Goal: Information Seeking & Learning: Compare options

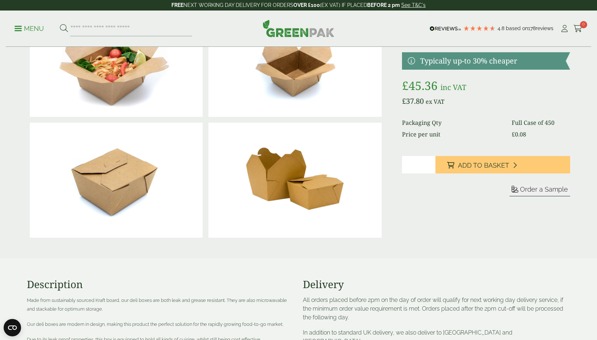
scroll to position [218, 0]
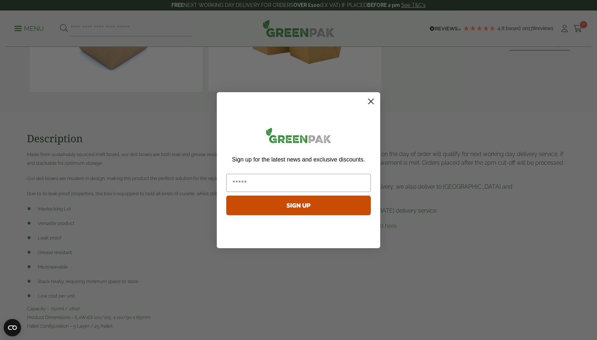
click at [372, 103] on circle "Close dialog" at bounding box center [371, 101] width 12 height 12
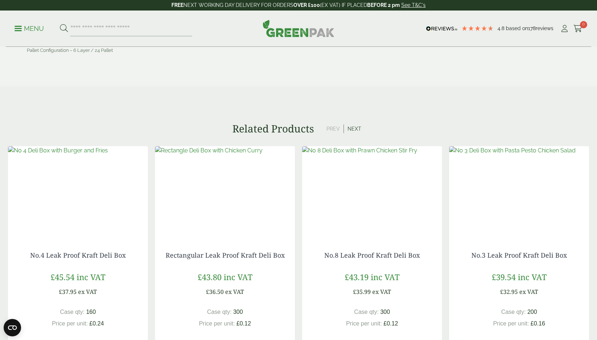
scroll to position [654, 0]
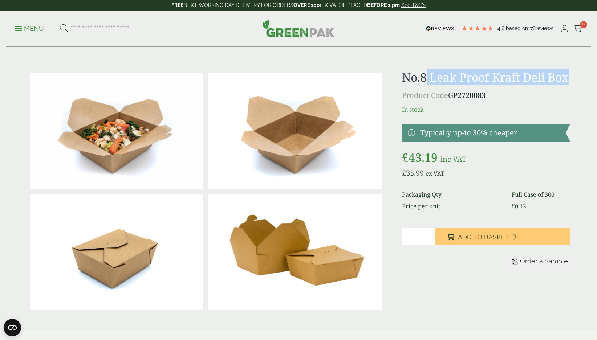
drag, startPoint x: 428, startPoint y: 80, endPoint x: 431, endPoint y: 94, distance: 14.2
click at [431, 84] on h1 "No.8 Leak Proof Kraft Deli Box" at bounding box center [486, 77] width 168 height 14
copy h1 "Leak Proof Kraft Deli Box"
click at [118, 33] on input "search" at bounding box center [131, 28] width 122 height 15
paste input "**********"
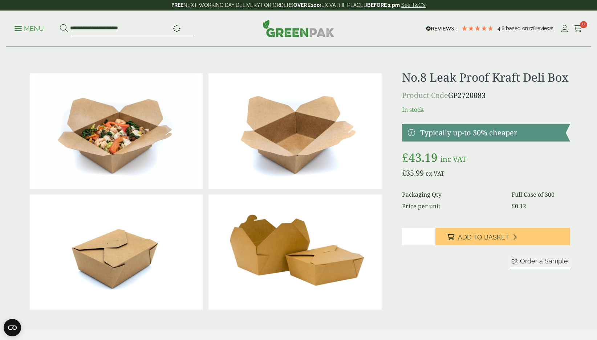
type input "**********"
click at [60, 24] on button at bounding box center [64, 28] width 8 height 9
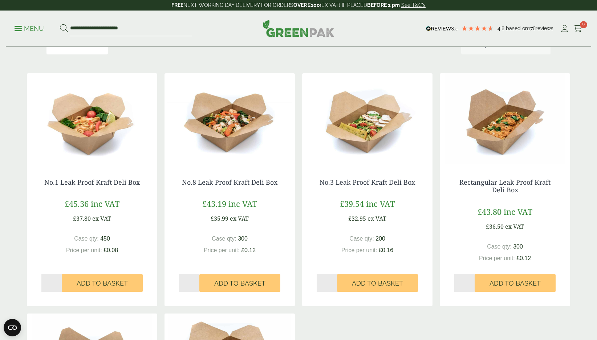
scroll to position [109, 0]
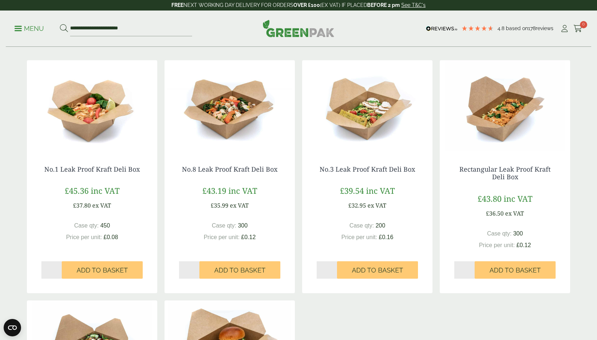
click at [76, 130] on img at bounding box center [92, 105] width 130 height 91
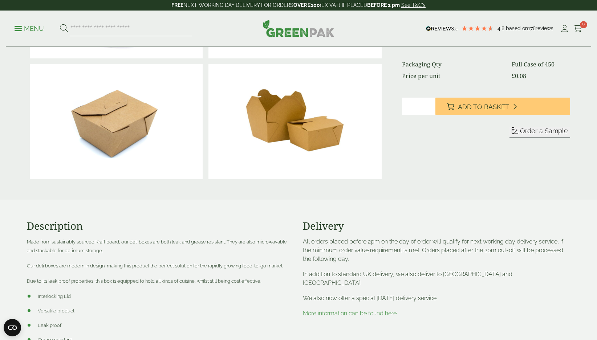
scroll to position [254, 0]
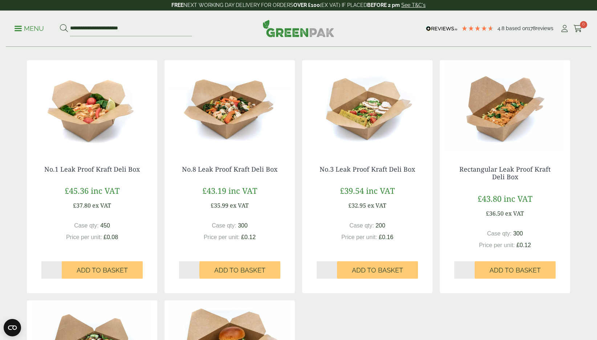
click at [248, 124] on img at bounding box center [230, 105] width 130 height 91
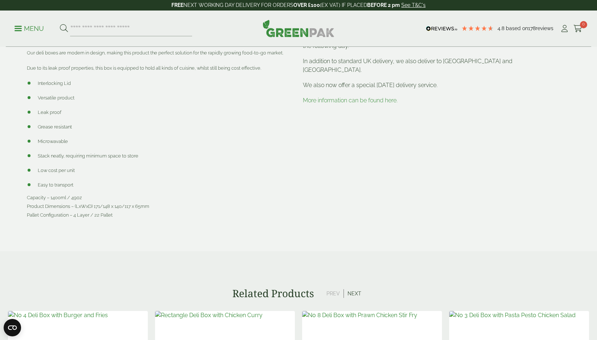
scroll to position [327, 0]
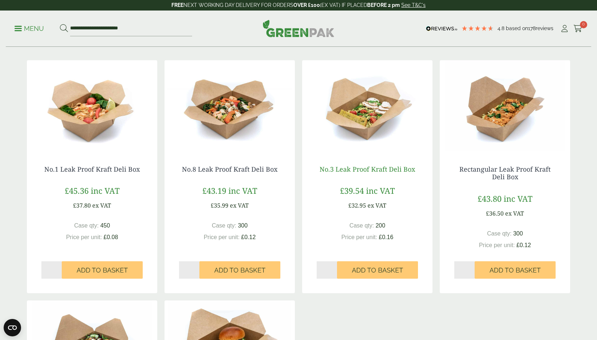
click at [375, 171] on link "No.3 Leak Proof Kraft Deli Box" at bounding box center [368, 169] width 96 height 9
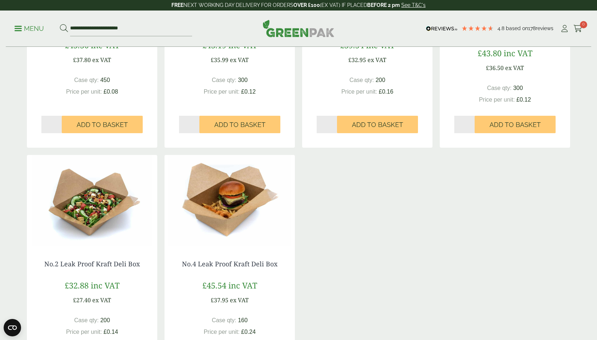
scroll to position [291, 0]
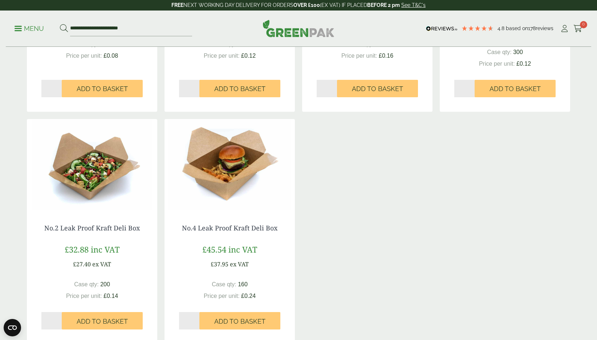
click at [68, 187] on img at bounding box center [92, 164] width 130 height 91
click at [226, 189] on img at bounding box center [230, 164] width 130 height 91
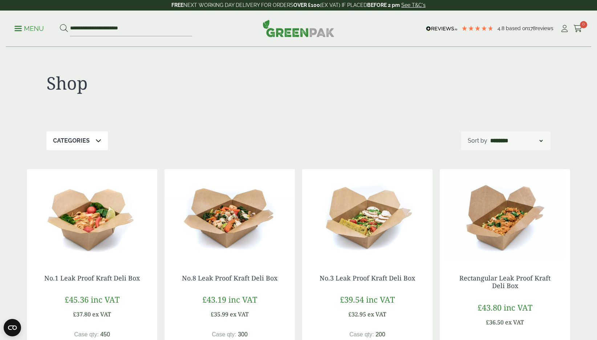
click at [83, 234] on img at bounding box center [92, 214] width 130 height 91
